Goal: Use online tool/utility: Utilize a website feature to perform a specific function

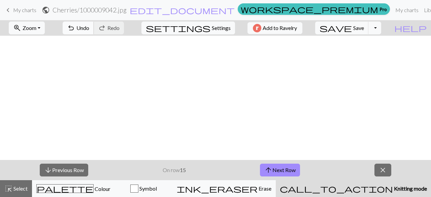
scroll to position [216, 0]
click at [36, 29] on span "Zoom" at bounding box center [30, 28] width 14 height 6
click at [44, 81] on button "50%" at bounding box center [35, 80] width 53 height 11
click at [385, 170] on span "close" at bounding box center [383, 169] width 8 height 9
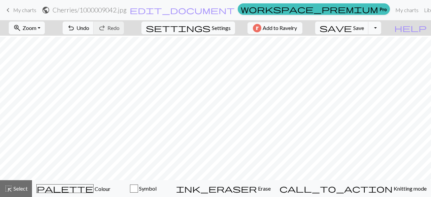
scroll to position [32, 0]
click at [32, 28] on button "zoom_in Zoom Zoom" at bounding box center [27, 28] width 36 height 13
click at [38, 41] on button "Fit all" at bounding box center [35, 42] width 53 height 11
click at [36, 28] on span "Zoom" at bounding box center [30, 28] width 14 height 6
click at [44, 43] on button "Fit all" at bounding box center [35, 42] width 53 height 11
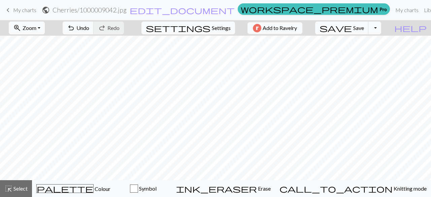
click at [45, 26] on button "zoom_in Zoom Zoom" at bounding box center [27, 28] width 36 height 13
click at [27, 43] on button "Fit all" at bounding box center [35, 42] width 53 height 11
click at [21, 26] on span "zoom_in" at bounding box center [17, 27] width 8 height 9
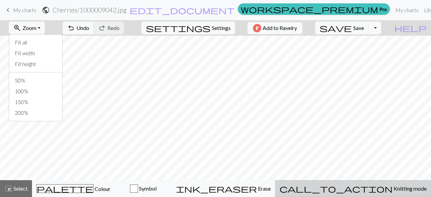
click at [393, 190] on span "Knitting mode" at bounding box center [410, 188] width 34 height 6
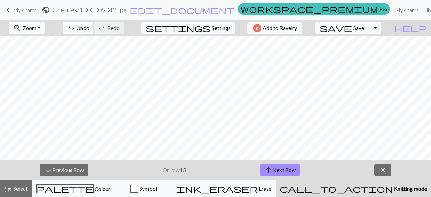
click at [36, 27] on span "Zoom" at bounding box center [30, 28] width 14 height 6
click at [46, 56] on button "Fit width" at bounding box center [35, 53] width 53 height 11
